Goal: Task Accomplishment & Management: Complete application form

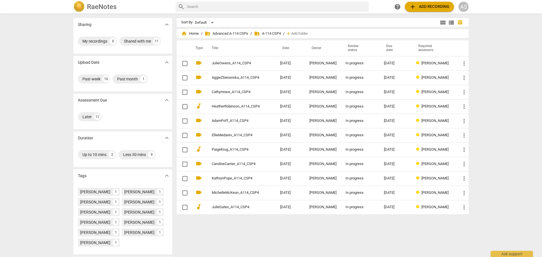
click at [116, 8] on h2 "RaeNotes" at bounding box center [102, 7] width 30 height 8
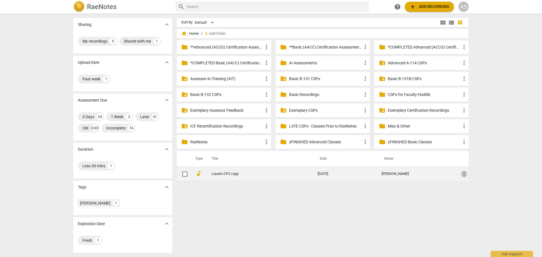
click at [466, 175] on span "more_vert" at bounding box center [464, 174] width 7 height 7
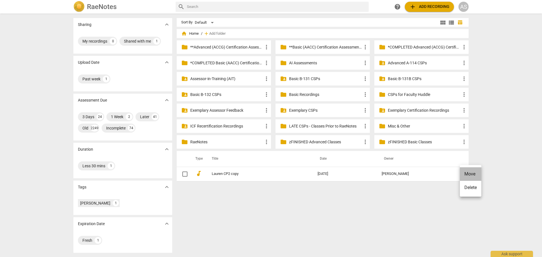
click at [472, 175] on li "Move" at bounding box center [470, 174] width 21 height 14
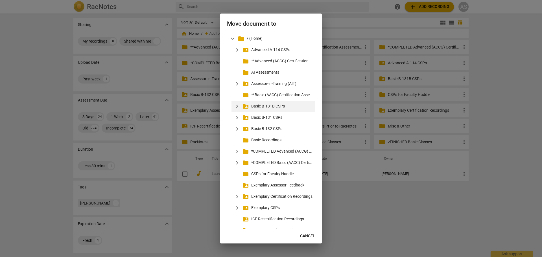
click at [237, 108] on span "expand_more" at bounding box center [237, 106] width 7 height 7
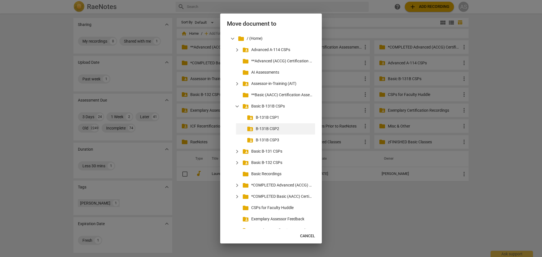
click at [262, 128] on p "B-131B CSP2" at bounding box center [284, 129] width 57 height 6
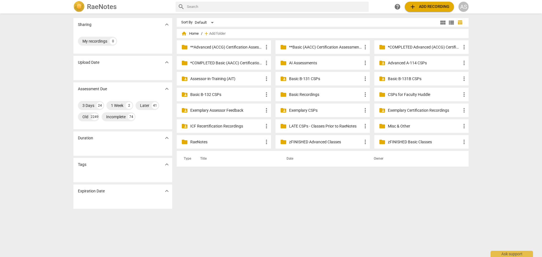
click at [410, 79] on p "Basic B-131B CSPs" at bounding box center [424, 79] width 73 height 6
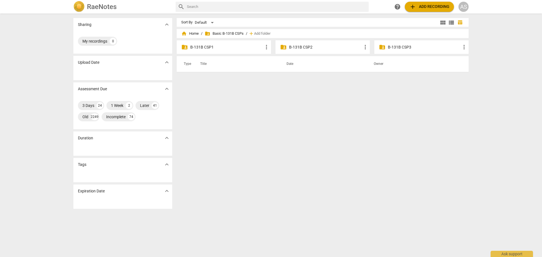
click at [335, 46] on p "B-131B CSP2" at bounding box center [325, 47] width 73 height 6
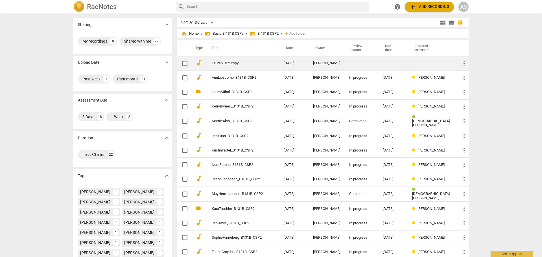
click at [340, 62] on div "[PERSON_NAME]" at bounding box center [326, 63] width 27 height 4
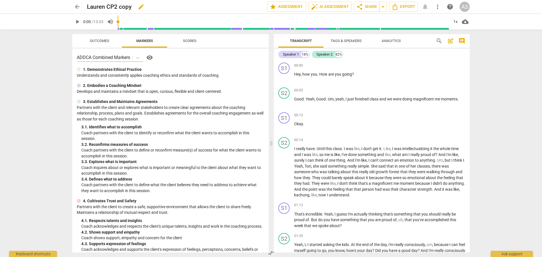
click at [144, 6] on span "edit" at bounding box center [141, 6] width 7 height 7
type input "MelindaPhillips_B131B_CSP2"
click at [244, 6] on span "done" at bounding box center [247, 6] width 7 height 7
click at [450, 40] on span "post_add" at bounding box center [450, 41] width 7 height 7
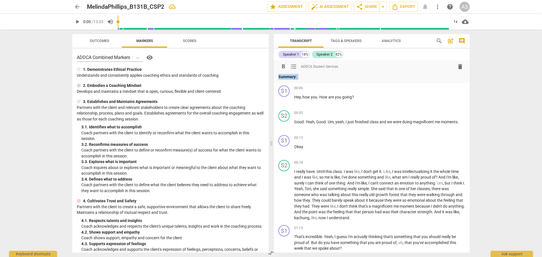
drag, startPoint x: 304, startPoint y: 76, endPoint x: 256, endPoint y: 76, distance: 48.0
click at [256, 76] on div "Outcomes Markers Scores ADDCA Combined Markers visibility 1. Demonstrates Ethic…" at bounding box center [271, 144] width 407 height 228
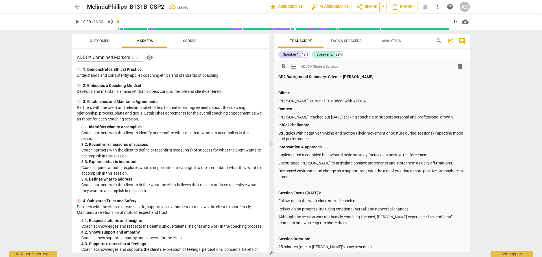
click at [281, 99] on p "[PERSON_NAME], current P T student with ADDCA" at bounding box center [371, 101] width 187 height 6
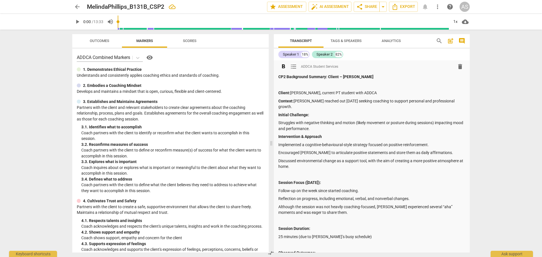
click at [279, 121] on p "Struggles with negative thinking and motion (likely movement or posture during …" at bounding box center [371, 126] width 187 height 12
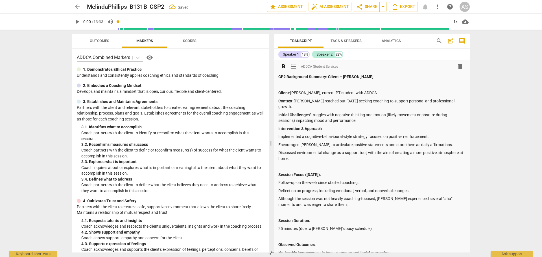
click at [279, 137] on p "Implemented a cognitive-behavioural-style strategy focused on positive reinforc…" at bounding box center [371, 137] width 187 height 6
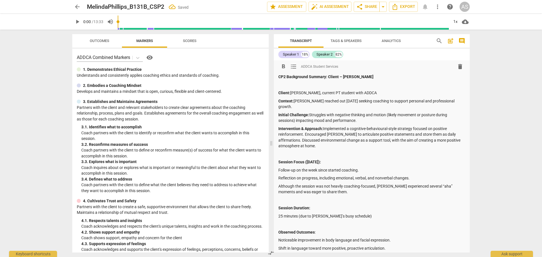
click at [287, 154] on p at bounding box center [371, 154] width 187 height 6
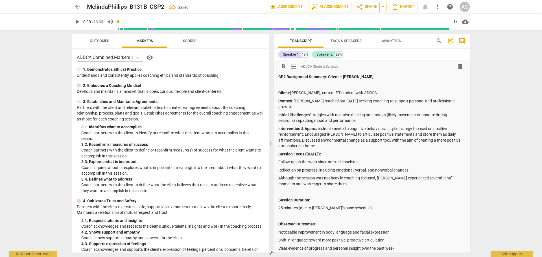
click at [278, 169] on div "format_bold format_list_bulleted ADDCA Student Services delete CP2 Background S…" at bounding box center [372, 179] width 196 height 238
click at [280, 191] on p at bounding box center [371, 192] width 187 height 6
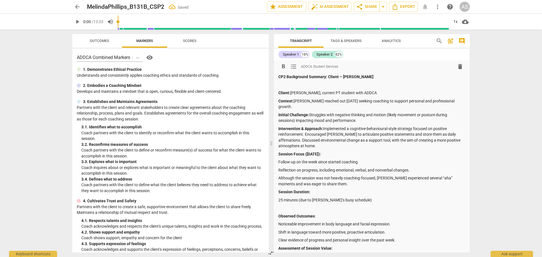
click at [324, 206] on p at bounding box center [371, 208] width 187 height 6
click at [279, 200] on p "25 minutes (due to [PERSON_NAME]’s busy schedule)" at bounding box center [371, 200] width 187 height 6
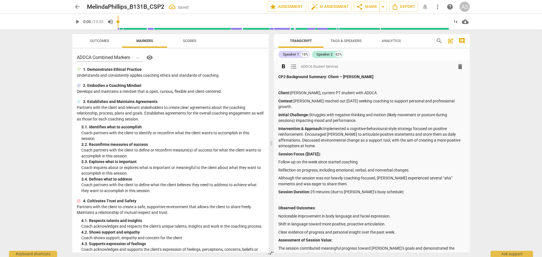
click at [282, 202] on p at bounding box center [371, 200] width 187 height 6
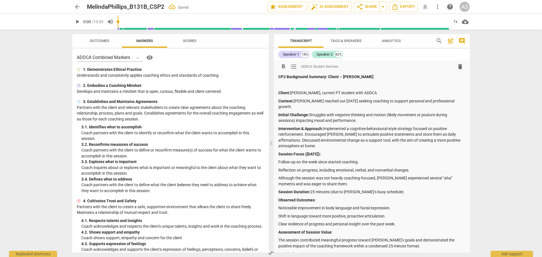
drag, startPoint x: 277, startPoint y: 210, endPoint x: 315, endPoint y: 225, distance: 41.0
click at [315, 225] on div "format_bold format_list_bulleted ADDCA Student Services delete CP2 Background S…" at bounding box center [372, 167] width 196 height 214
click at [318, 225] on p "Clear evidence of progress and personal insight over the past week." at bounding box center [371, 224] width 187 height 6
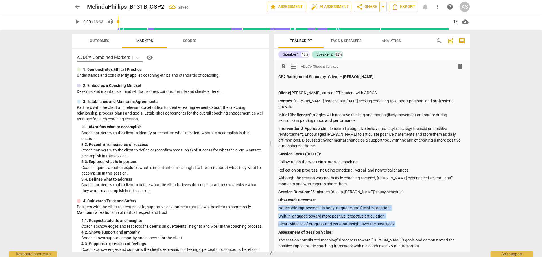
drag, startPoint x: 359, startPoint y: 220, endPoint x: 274, endPoint y: 204, distance: 87.0
click at [274, 204] on div "format_bold format_list_bulleted ADDCA Student Services delete CP2 Background S…" at bounding box center [372, 167] width 196 height 214
click at [295, 65] on span "format_list_bulleted" at bounding box center [293, 66] width 7 height 7
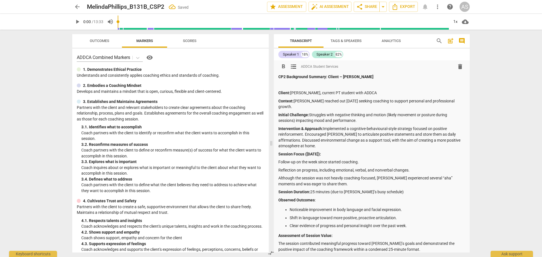
click at [341, 189] on div "CP2 Background Summary: Client – Lauren Client: [PERSON_NAME], current PT stude…" at bounding box center [371, 174] width 187 height 200
click at [324, 127] on p "Intervention & Approach: Implemented a cognitive-behavioural-style strategy foc…" at bounding box center [371, 137] width 187 height 23
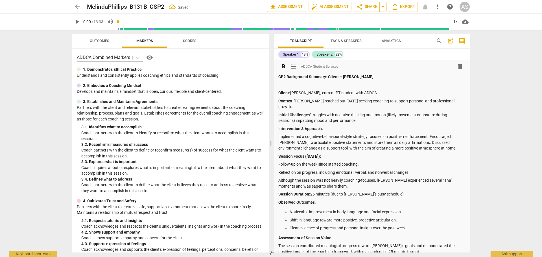
click at [431, 135] on p "Implemented a cognitive-behavioural-style strategy focused on positive reinforc…" at bounding box center [371, 143] width 187 height 18
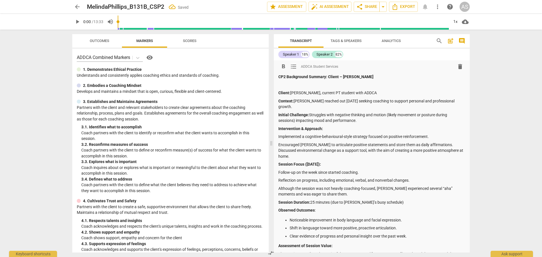
click at [437, 143] on p "Encouraged [PERSON_NAME] to articulate positive statements and store them as da…" at bounding box center [371, 151] width 187 height 18
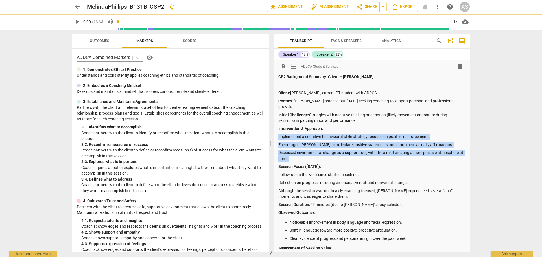
drag, startPoint x: 311, startPoint y: 148, endPoint x: 278, endPoint y: 135, distance: 36.0
click at [278, 135] on div "format_bold format_list_bulleted ADDCA Student Services delete CP2 Background S…" at bounding box center [372, 175] width 196 height 230
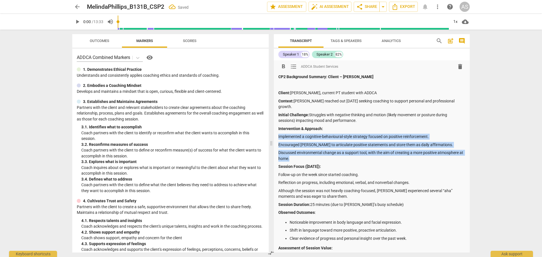
click at [295, 66] on span "format_list_bulleted" at bounding box center [293, 66] width 7 height 7
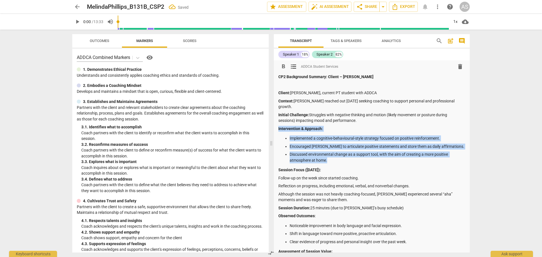
click at [340, 152] on p "Discussed environmental change as a support tool, with the aim of creating a mo…" at bounding box center [378, 158] width 176 height 12
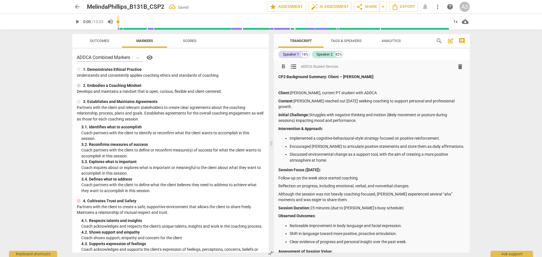
scroll to position [28, 0]
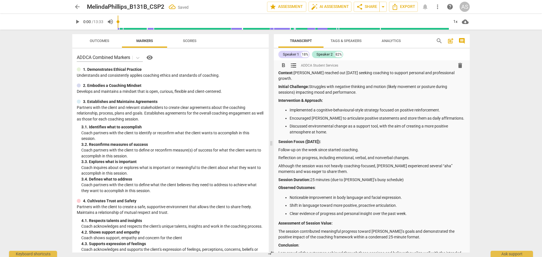
click at [277, 156] on div "format_bold format_list_bulleted ADDCA Student Services delete CP2 Background S…" at bounding box center [372, 148] width 196 height 233
click at [277, 157] on div "format_bold format_list_bulleted ADDCA Student Services delete CP2 Background S…" at bounding box center [372, 148] width 196 height 233
click at [278, 158] on p "Reflection on progress, including emotional, verbal, and nonverbal changes." at bounding box center [371, 158] width 187 height 6
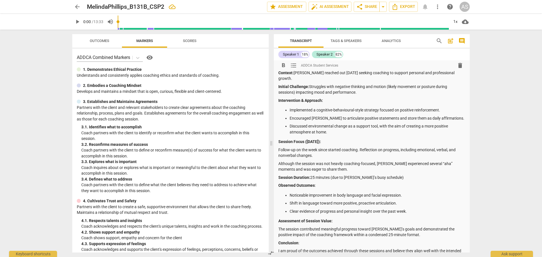
click at [280, 149] on p "Follow-up on the week since started coaching. Reflection on progress, including…" at bounding box center [371, 153] width 187 height 12
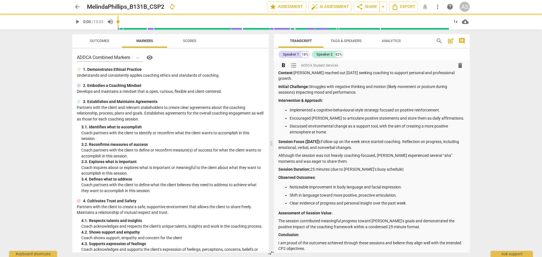
click at [278, 155] on div "format_bold format_list_bulleted ADDCA Student Services delete CP2 Background S…" at bounding box center [372, 143] width 196 height 223
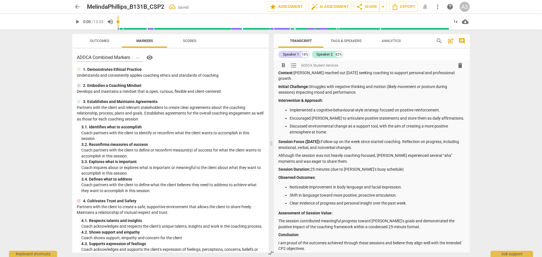
click at [280, 156] on p "Although the session was not heavily coaching-focused, [PERSON_NAME] experience…" at bounding box center [371, 159] width 187 height 12
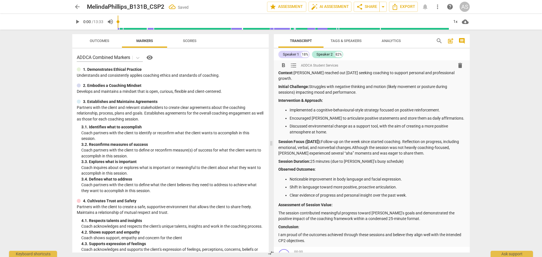
click at [279, 213] on p "The session contributed meaningful progress toward [PERSON_NAME]’s goals and de…" at bounding box center [371, 216] width 187 height 12
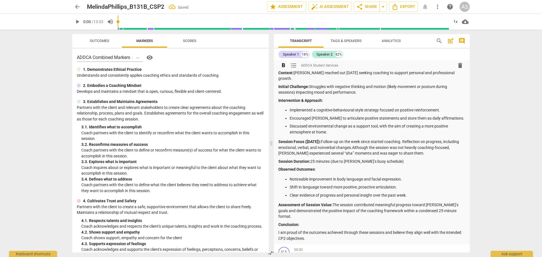
click at [279, 230] on p "I am proud of the outcomes achieved through these sessions and believe they ali…" at bounding box center [371, 236] width 187 height 12
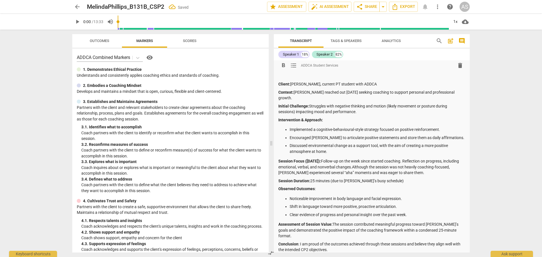
scroll to position [0, 0]
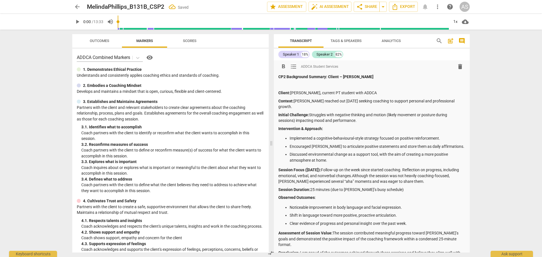
click at [313, 75] on strong "CP2 Background Summary: Client – [PERSON_NAME]" at bounding box center [325, 77] width 95 height 5
click at [316, 84] on p at bounding box center [371, 85] width 187 height 6
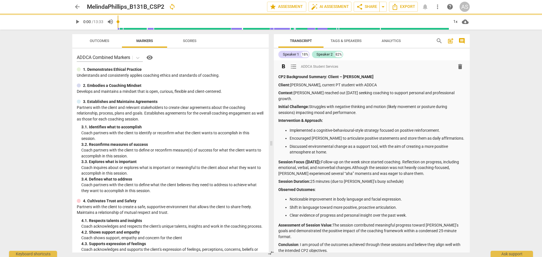
click at [279, 75] on strong "CP2 Background Summary: Client – [PERSON_NAME]" at bounding box center [325, 77] width 95 height 5
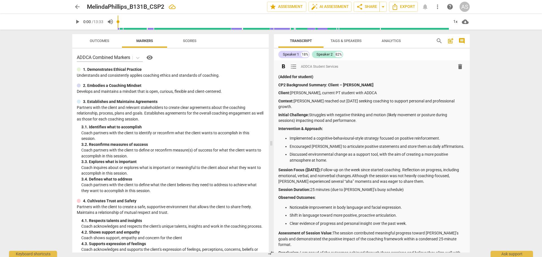
click at [518, 132] on div "arrow_back MelindaPhillips_B131B_CSP2 edit star Assessment auto_fix_high AI Ass…" at bounding box center [271, 128] width 542 height 257
click at [291, 76] on strong "(Added for student)" at bounding box center [295, 77] width 35 height 5
click at [295, 76] on strong "(Added by Student Services for student)" at bounding box center [314, 77] width 72 height 5
click at [330, 77] on strong "(Added by Student Services for student)" at bounding box center [314, 77] width 72 height 5
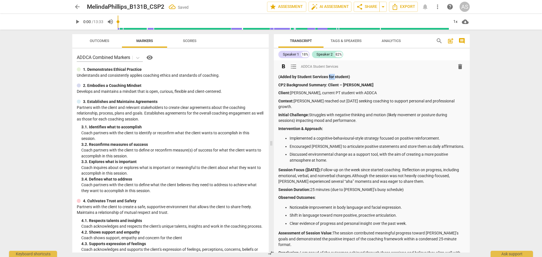
click at [330, 77] on strong "(Added by Student Services for student)" at bounding box center [314, 77] width 72 height 5
click at [526, 101] on div "arrow_back MelindaPhillips_B131B_CSP2 Saved edit star Assessment auto_fix_high …" at bounding box center [271, 128] width 542 height 257
click at [297, 8] on span "star Assessment" at bounding box center [287, 6] width 34 height 7
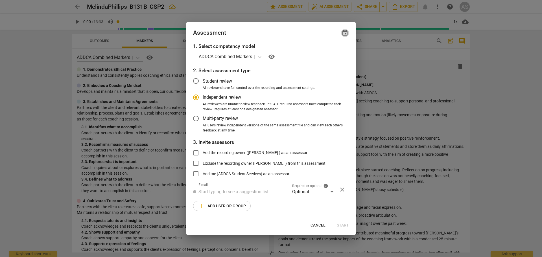
click at [348, 34] on span "event" at bounding box center [345, 33] width 8 height 7
radio input "false"
click at [328, 51] on input "date" at bounding box center [311, 52] width 40 height 8
type input "[DATE]"
click at [266, 33] on div at bounding box center [271, 128] width 542 height 257
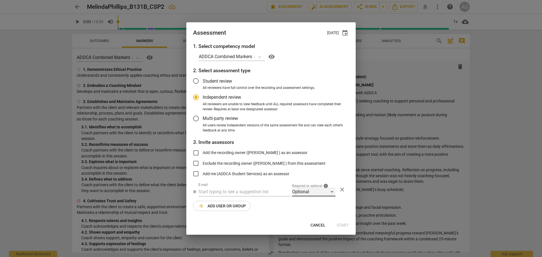
click at [307, 193] on div "Optional" at bounding box center [313, 192] width 43 height 9
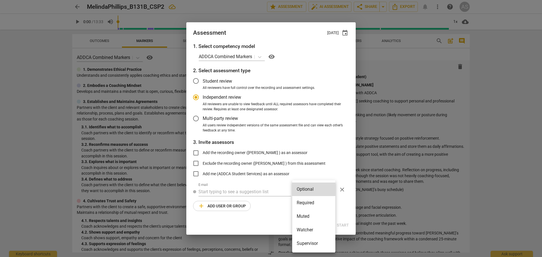
click at [308, 200] on li "Required" at bounding box center [313, 203] width 43 height 14
radio input "false"
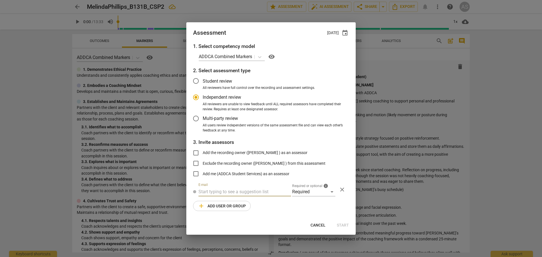
click at [271, 192] on input "text" at bounding box center [245, 192] width 93 height 9
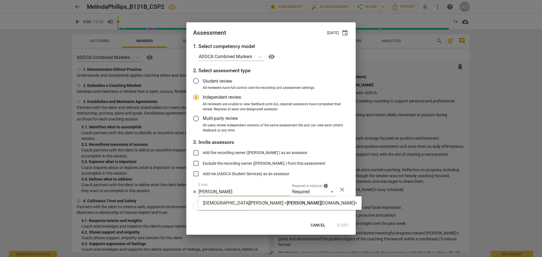
type input "[PERSON_NAME]"
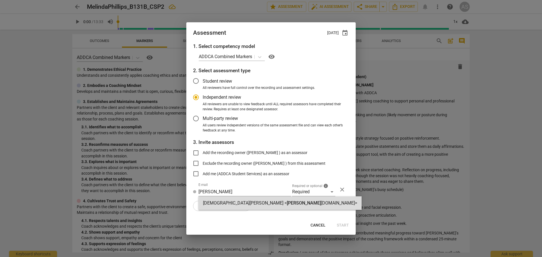
drag, startPoint x: 264, startPoint y: 203, endPoint x: 244, endPoint y: 207, distance: 20.2
click at [321, 203] on strong "[DOMAIN_NAME]>" at bounding box center [339, 202] width 36 height 5
radio input "false"
type input "[DEMOGRAPHIC_DATA][PERSON_NAME] <[PERSON_NAME][EMAIL_ADDRESS][DOMAIN_NAME]>"
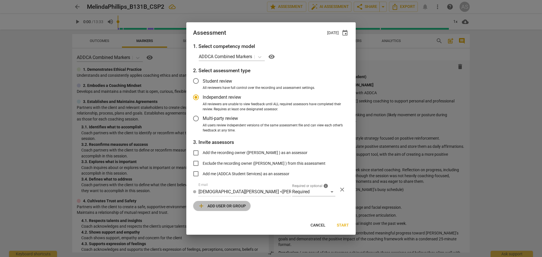
click at [219, 206] on span "add Add user or group" at bounding box center [222, 206] width 48 height 7
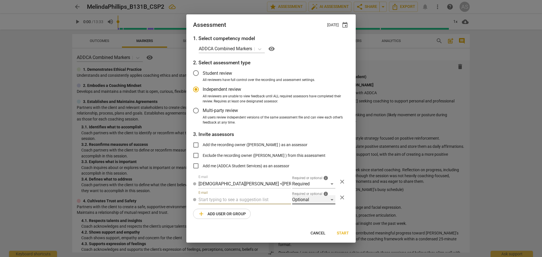
click at [301, 201] on div "Optional" at bounding box center [313, 199] width 43 height 9
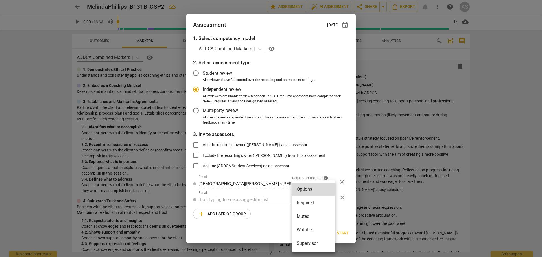
click at [305, 213] on li "Muted" at bounding box center [313, 217] width 43 height 14
radio input "false"
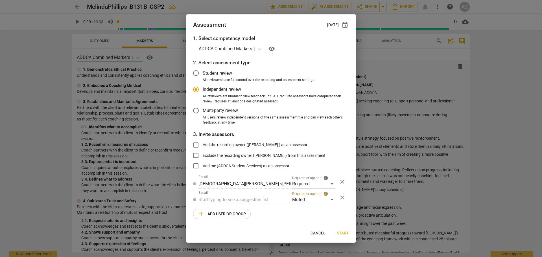
click at [258, 202] on input "text" at bounding box center [245, 199] width 93 height 9
type input "131B"
click at [254, 210] on div "Basic B- 131B CSPs" at bounding box center [245, 211] width 93 height 14
radio input "false"
type input "Basic B-131B CSPs"
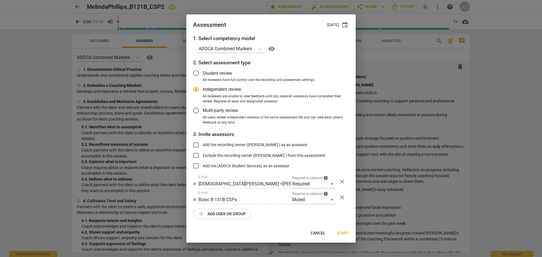
click at [341, 231] on span "Start" at bounding box center [343, 234] width 12 height 6
radio input "false"
type input "[PERSON_NAME] <[EMAIL_ADDRESS][DOMAIN_NAME]>"
type input "[DEMOGRAPHIC_DATA][PERSON_NAME] <[PERSON_NAME][EMAIL_ADDRESS][DOMAIN_NAME]>"
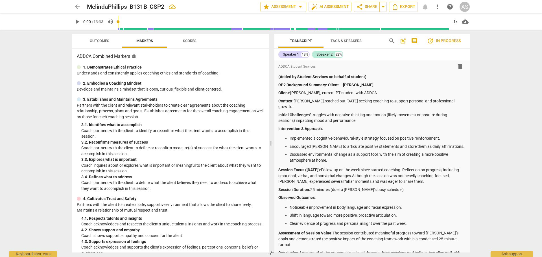
click at [79, 7] on span "arrow_back" at bounding box center [77, 6] width 7 height 7
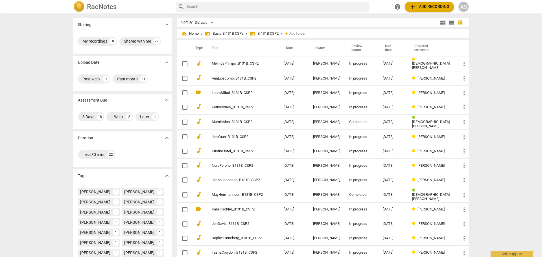
click at [108, 9] on h2 "RaeNotes" at bounding box center [102, 7] width 30 height 8
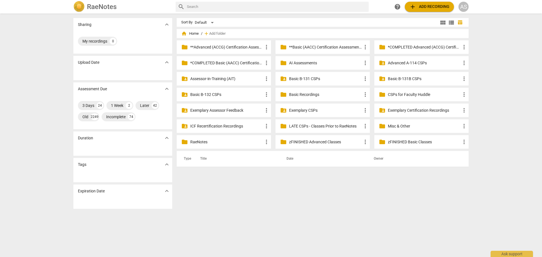
click at [319, 46] on p "**Basic (AACC) Certification Assessments" at bounding box center [325, 47] width 73 height 6
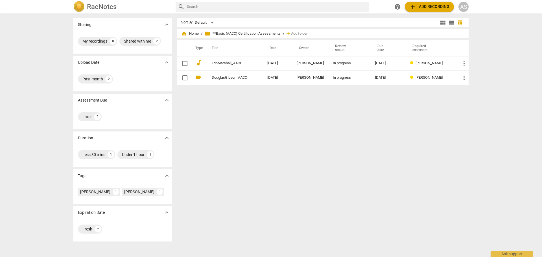
click at [190, 34] on span "home Home" at bounding box center [190, 34] width 18 height 6
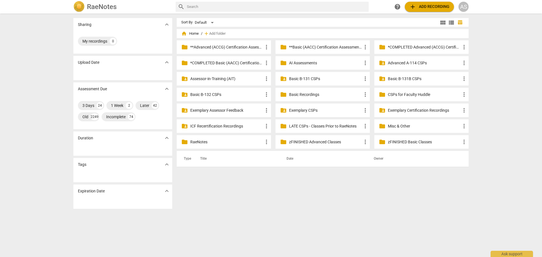
click at [240, 44] on p "**Advanced (ACCG) Certification Assessments" at bounding box center [226, 47] width 73 height 6
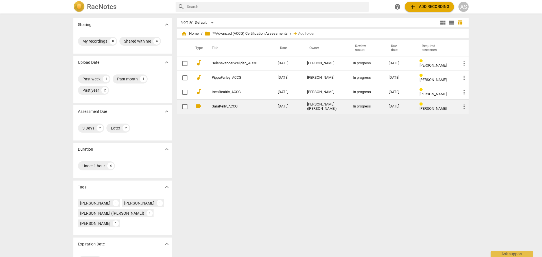
click at [304, 103] on td "[PERSON_NAME] ([PERSON_NAME])" at bounding box center [326, 106] width 46 height 14
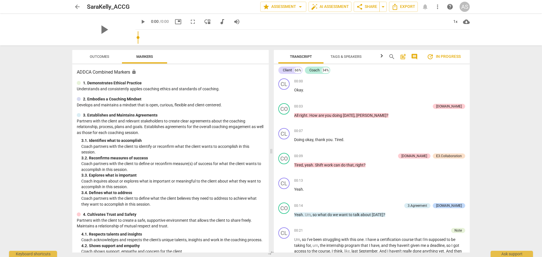
click at [100, 57] on span "Outcomes" at bounding box center [99, 57] width 19 height 4
click at [104, 57] on span "Outcomes" at bounding box center [99, 57] width 19 height 4
